Goal: Information Seeking & Learning: Find specific page/section

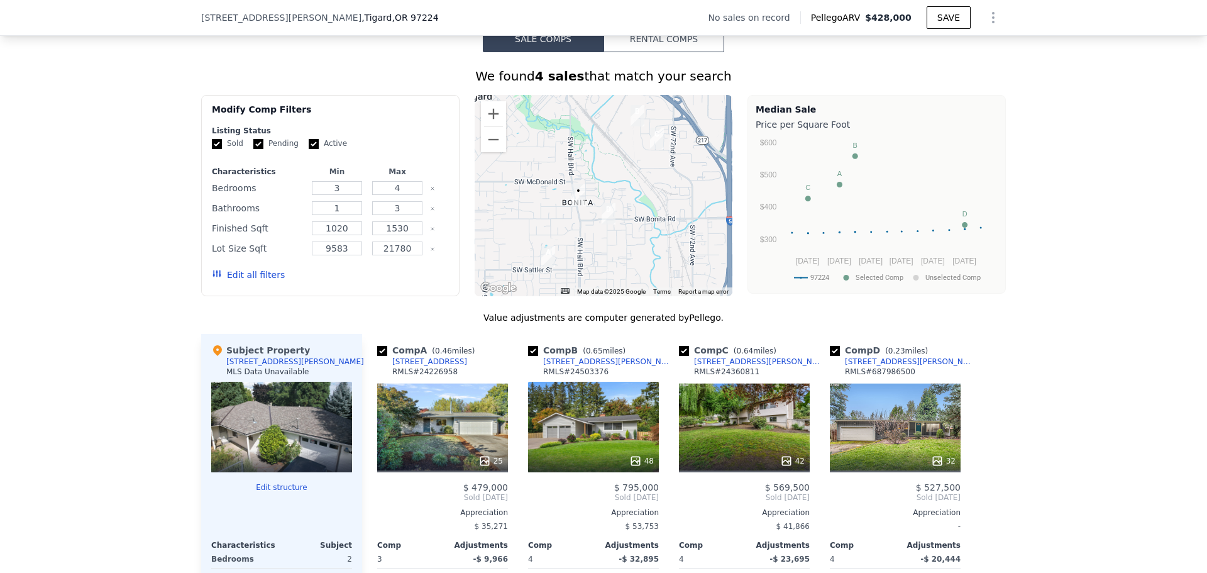
scroll to position [875, 0]
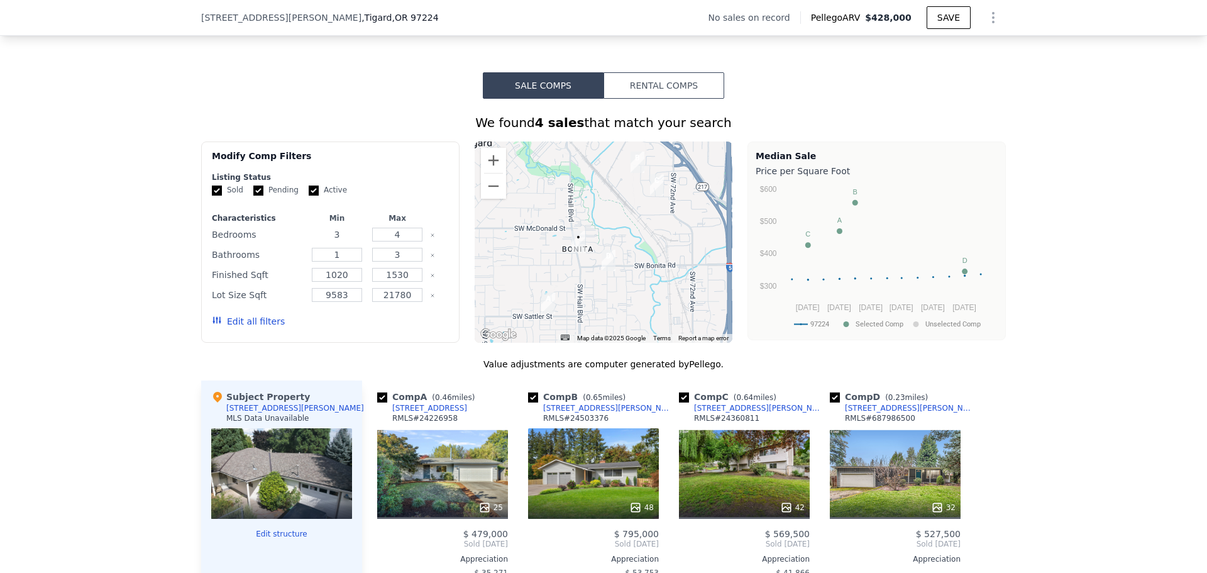
click at [339, 241] on input "3" at bounding box center [337, 234] width 50 height 14
type input "2"
click at [394, 241] on input "4" at bounding box center [397, 234] width 50 height 14
click at [405, 261] on input "3" at bounding box center [397, 255] width 50 height 14
type input "2"
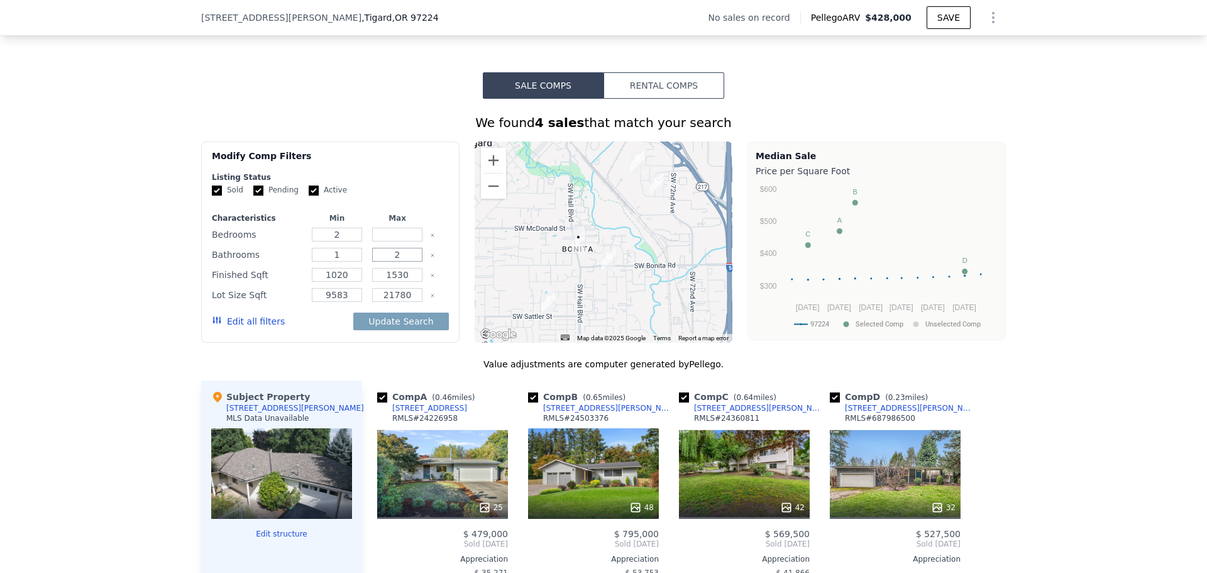
click at [353, 312] on button "Update Search" at bounding box center [400, 321] width 95 height 18
checkbox input "false"
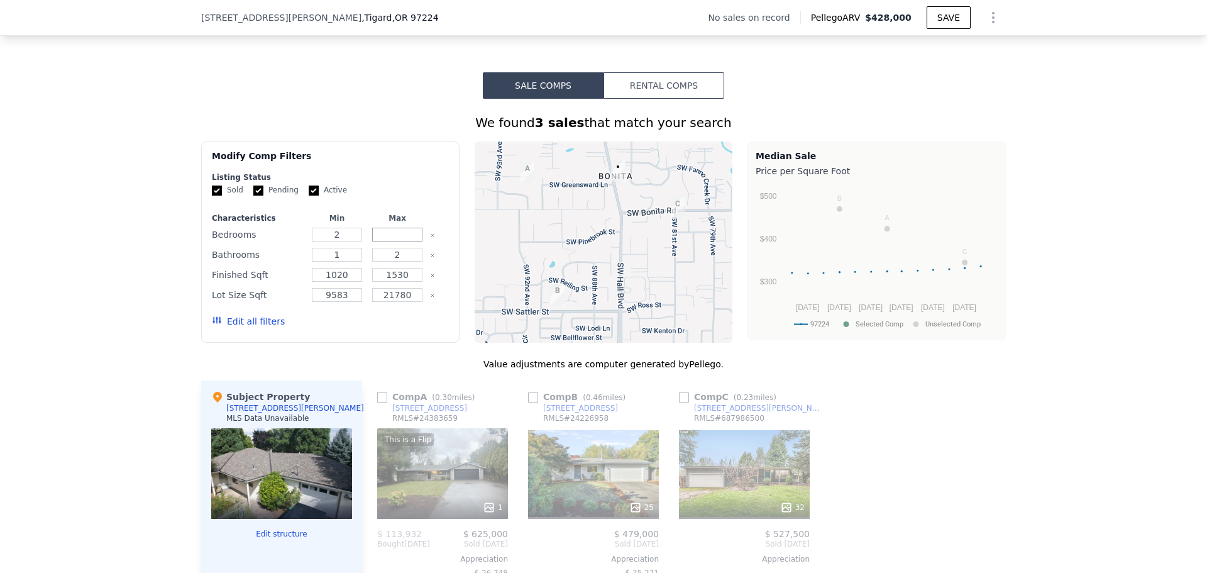
click at [400, 241] on input "number" at bounding box center [397, 234] width 50 height 14
type input "2"
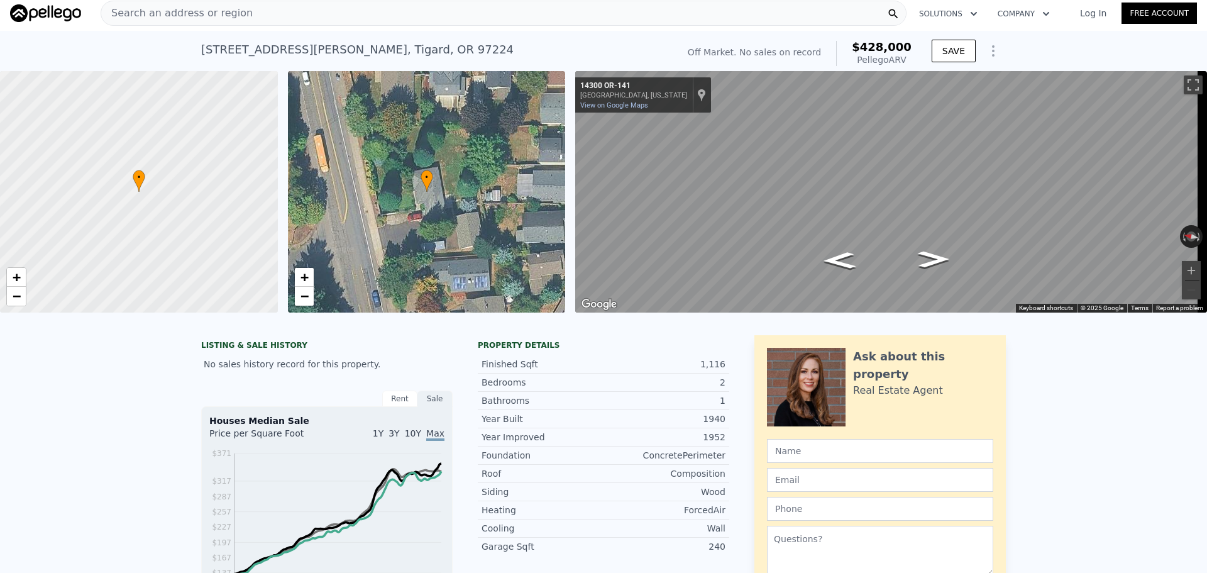
scroll to position [0, 0]
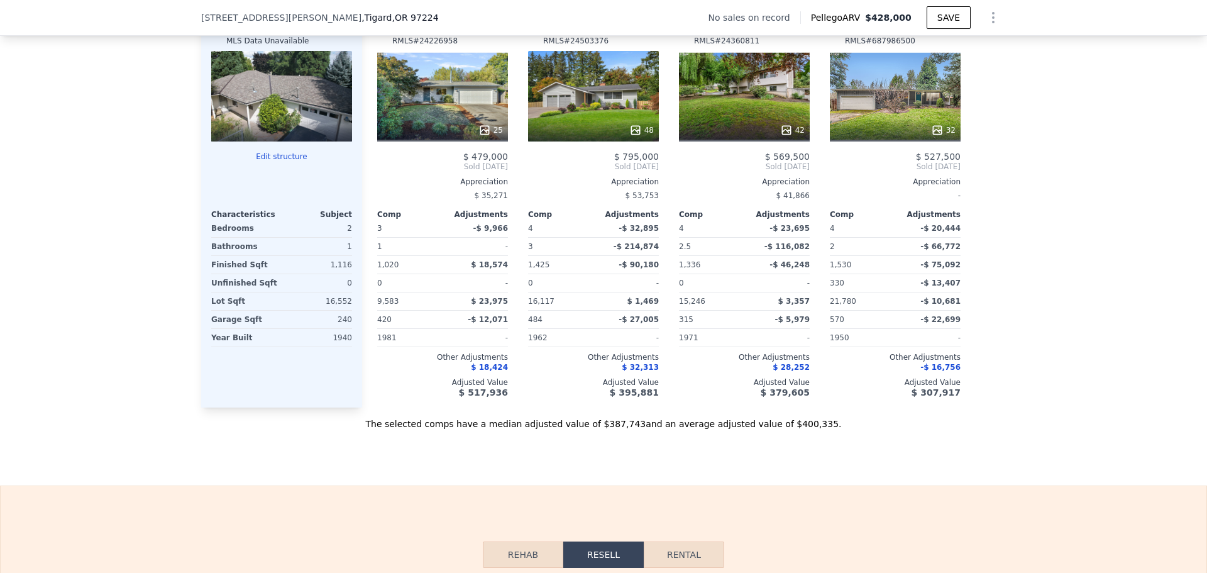
scroll to position [1190, 0]
